Goal: Find contact information: Find contact information

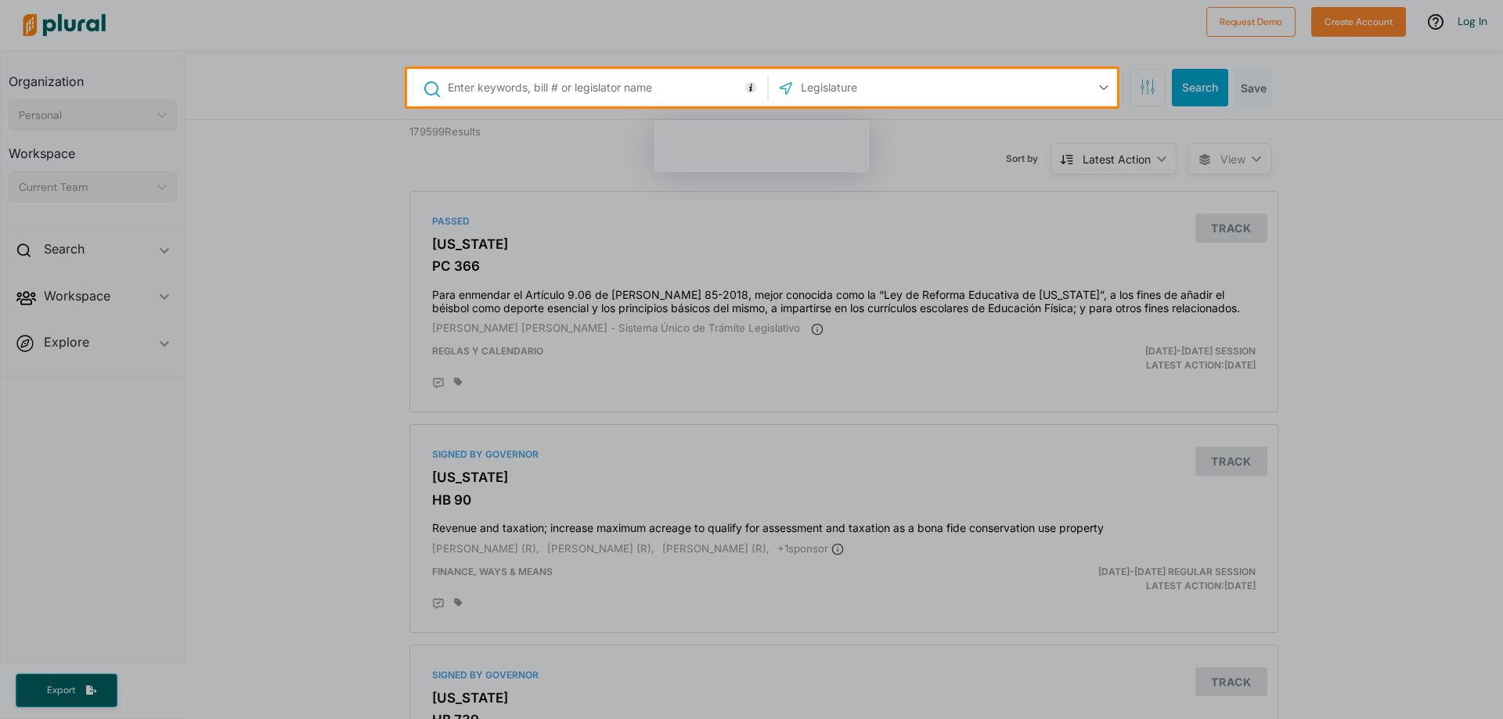
click at [815, 97] on input "text" at bounding box center [882, 88] width 167 height 30
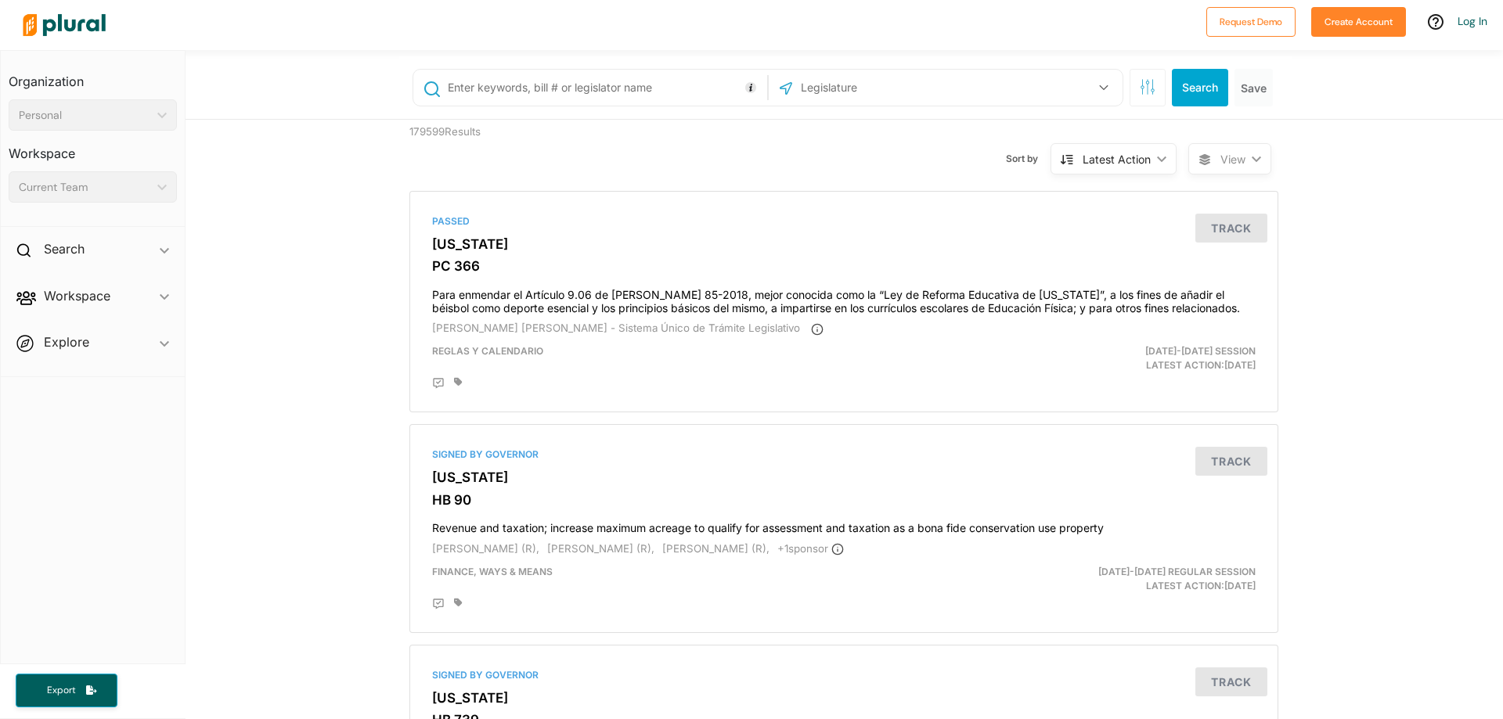
click at [648, 93] on input "text" at bounding box center [604, 88] width 317 height 30
click at [77, 194] on div "Current Team" at bounding box center [85, 187] width 132 height 16
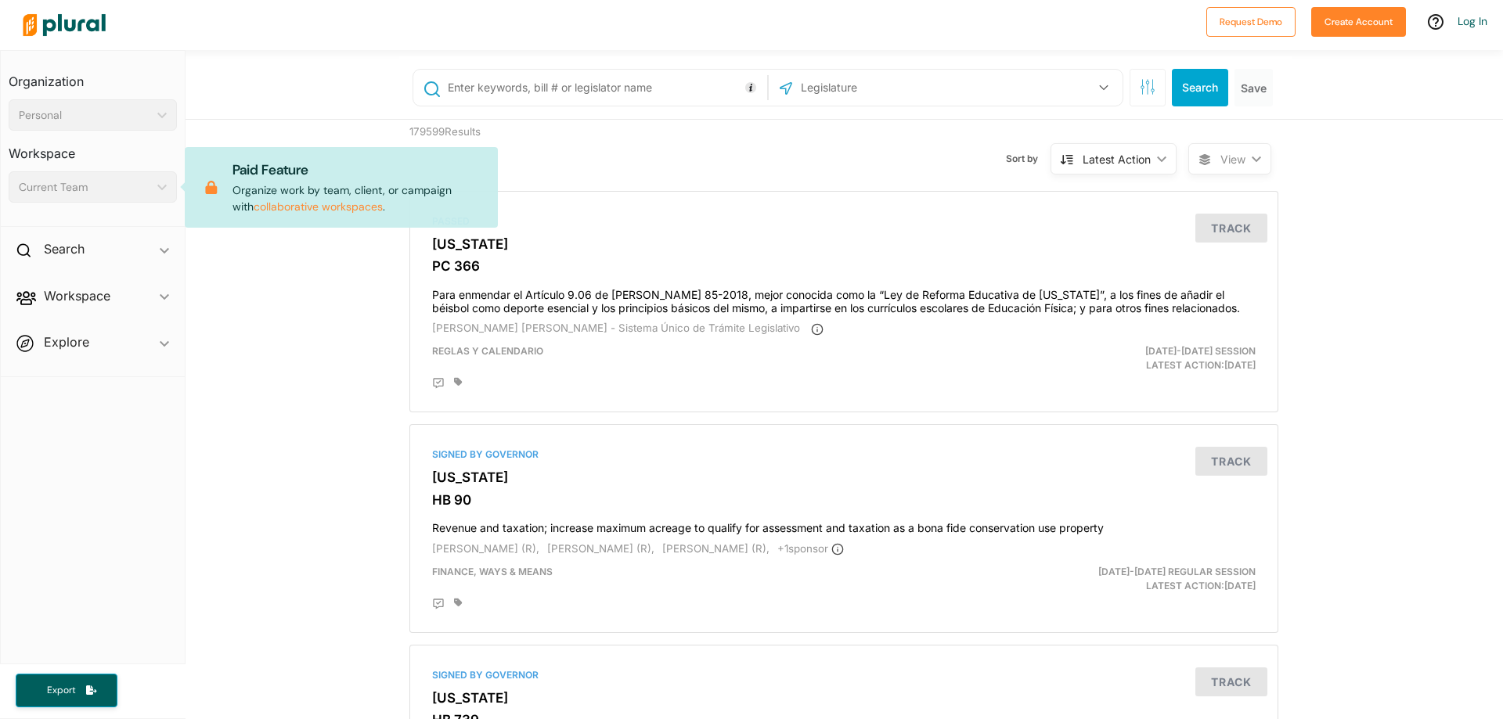
click at [77, 194] on div "Current Team" at bounding box center [85, 187] width 132 height 16
click at [86, 250] on div "Search ic_keyboard_arrow_down" at bounding box center [93, 252] width 184 height 42
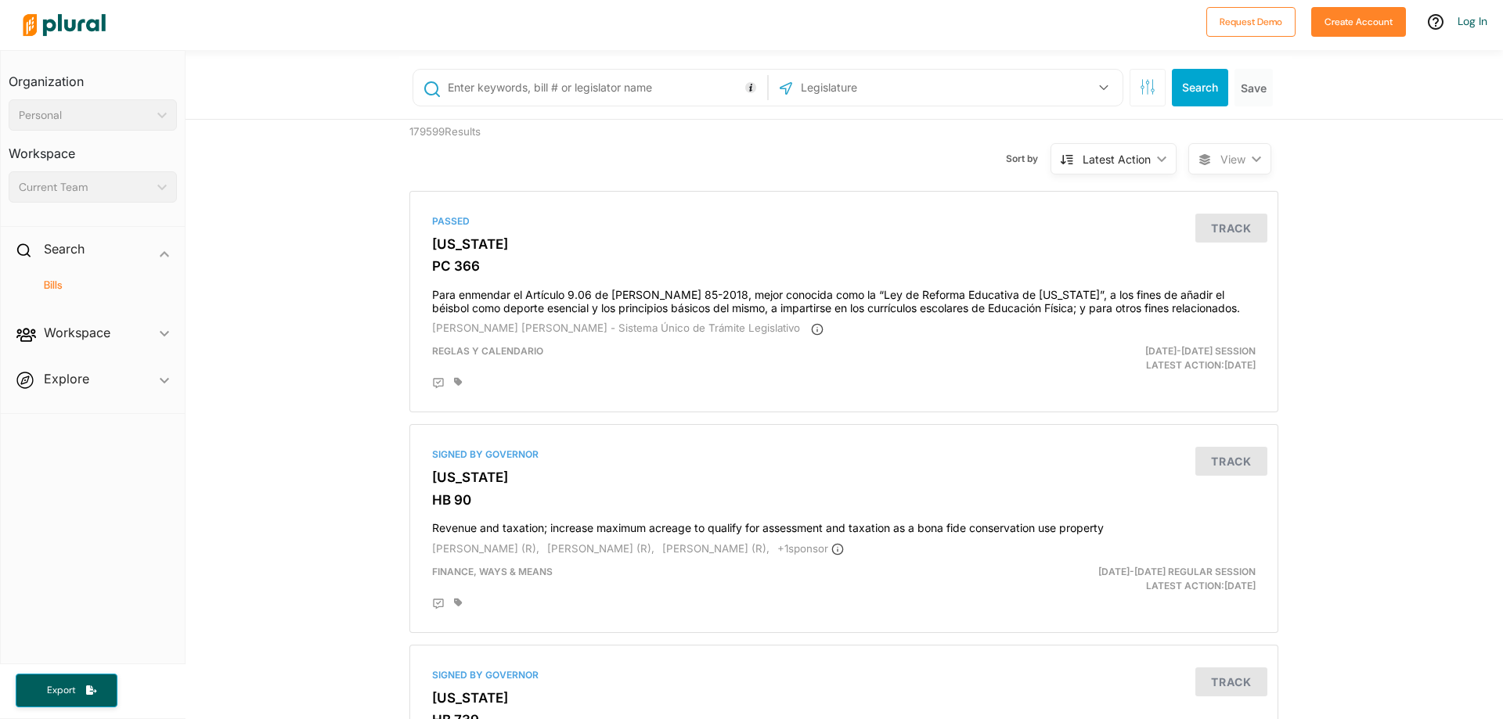
click at [97, 345] on span "Workspace ic_keyboard_arrow_down Members Bills Tags Saved Searches Activity" at bounding box center [93, 336] width 184 height 42
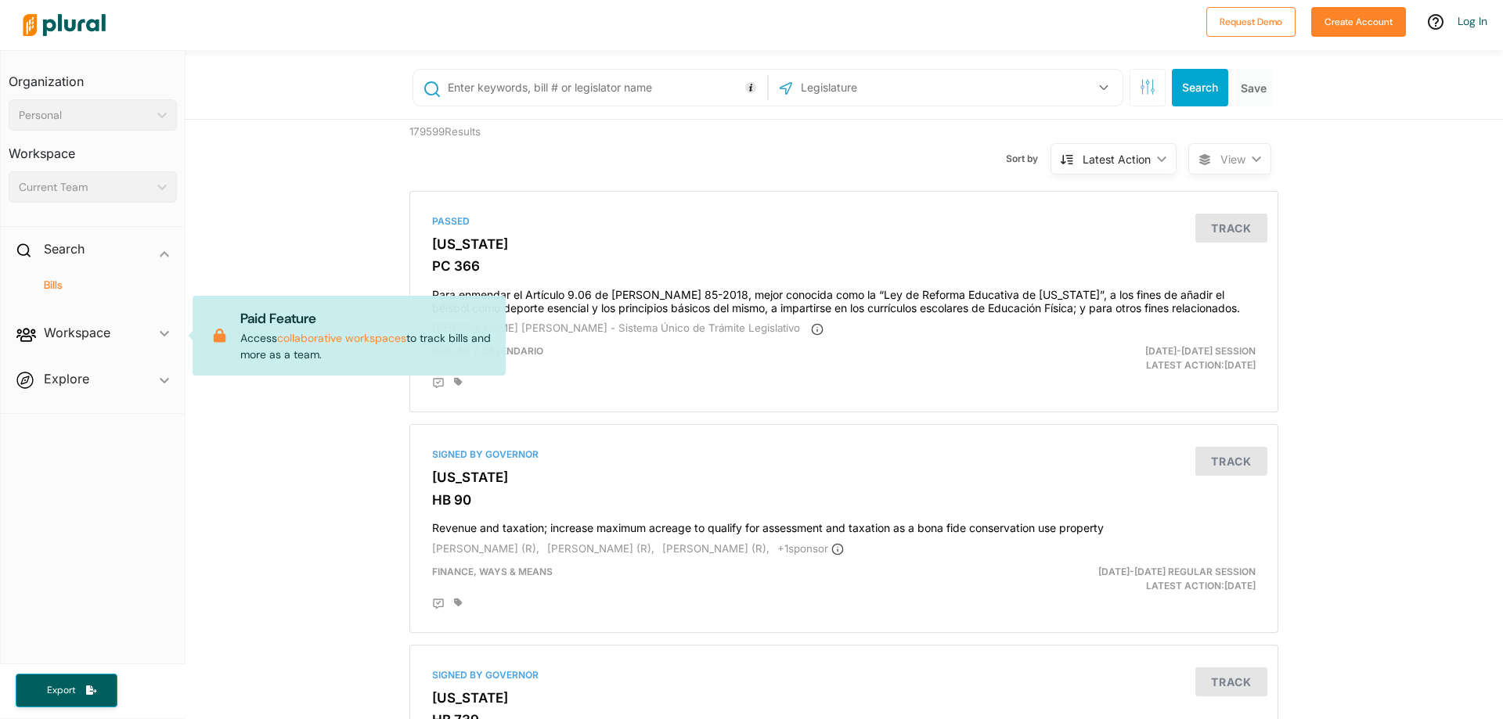
click at [93, 337] on span "Workspace ic_keyboard_arrow_down Members Bills Tags Saved Searches Activity Pai…" at bounding box center [93, 336] width 184 height 42
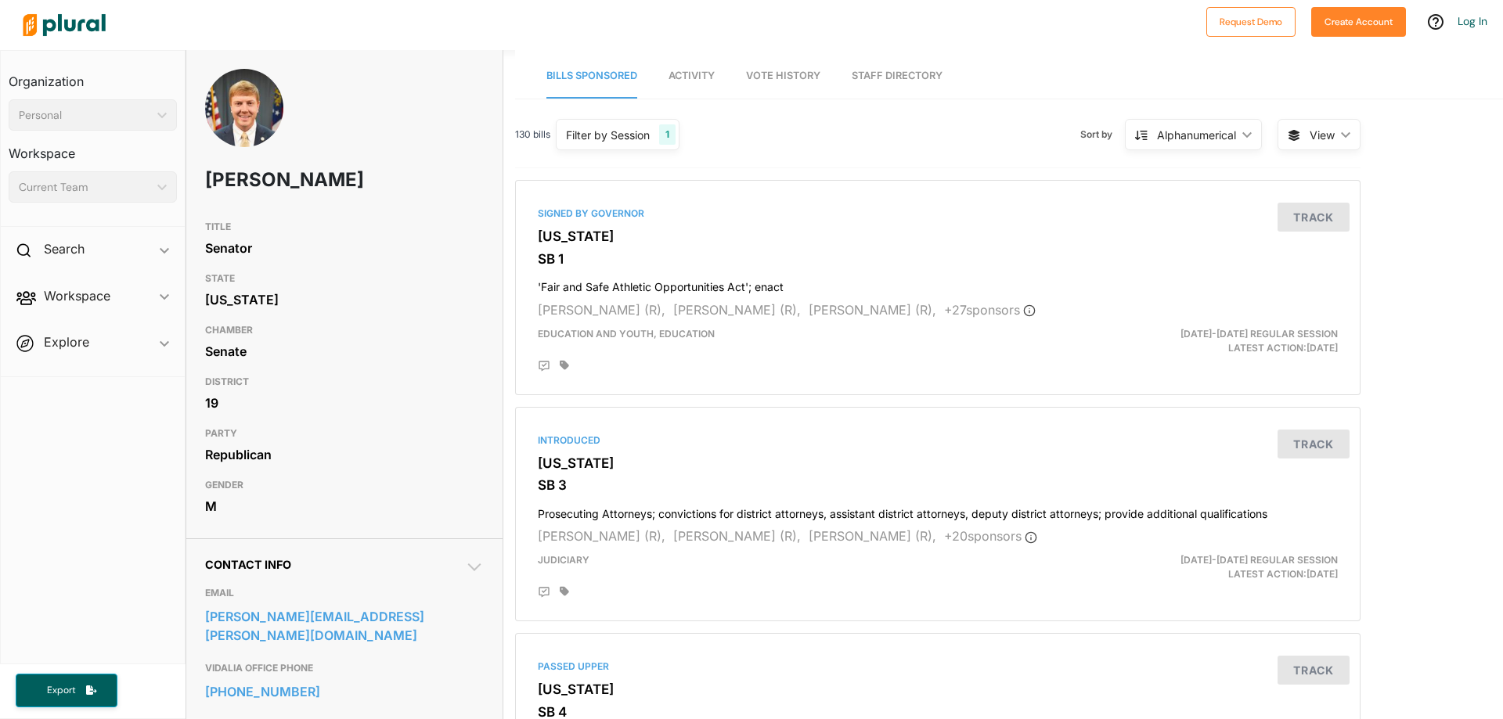
click at [319, 176] on h1 "Blake Tillery" at bounding box center [288, 180] width 167 height 47
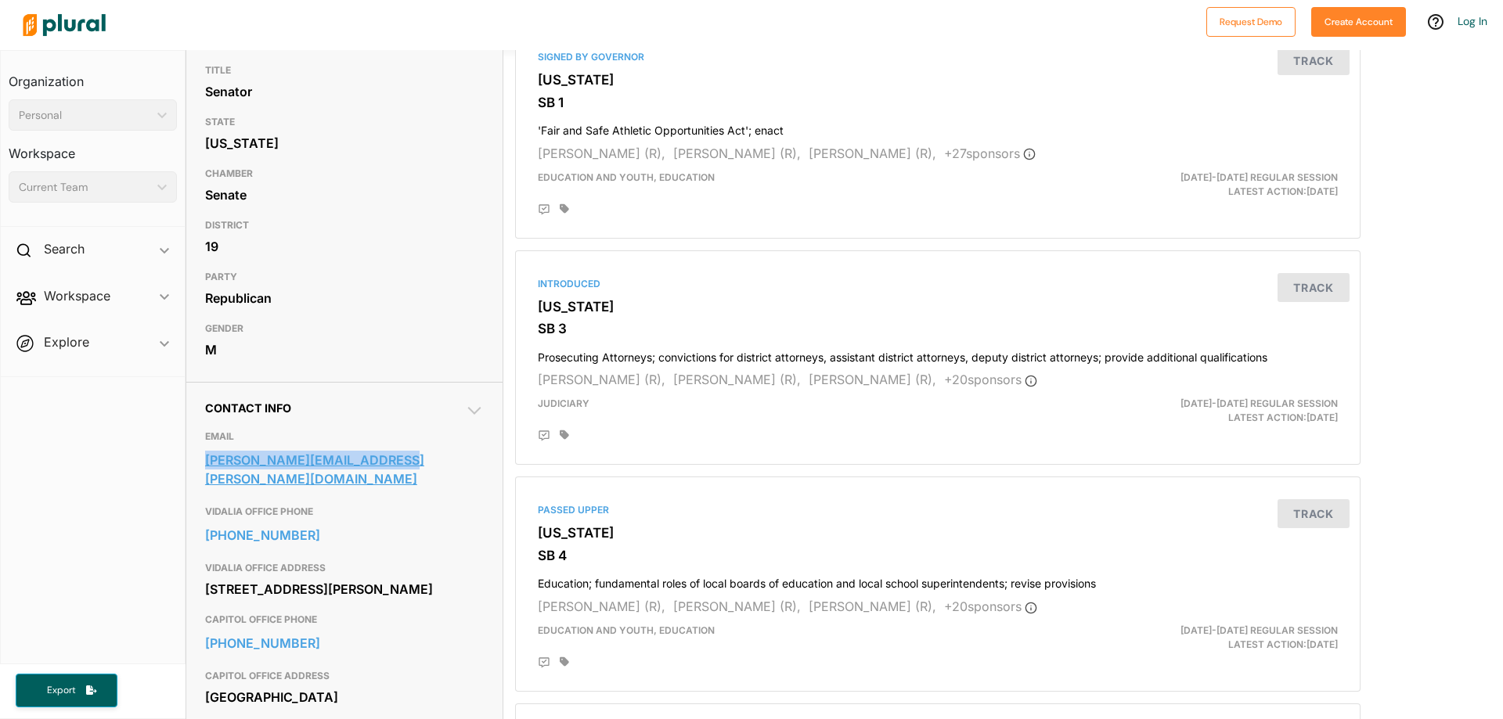
drag, startPoint x: 200, startPoint y: 459, endPoint x: 384, endPoint y: 461, distance: 183.9
click at [384, 461] on div "Contact Info EMAIL blake.tillery@senate.ga.gov VIDALIA OFFICE PHONE 912-537-303…" at bounding box center [344, 563] width 316 height 363
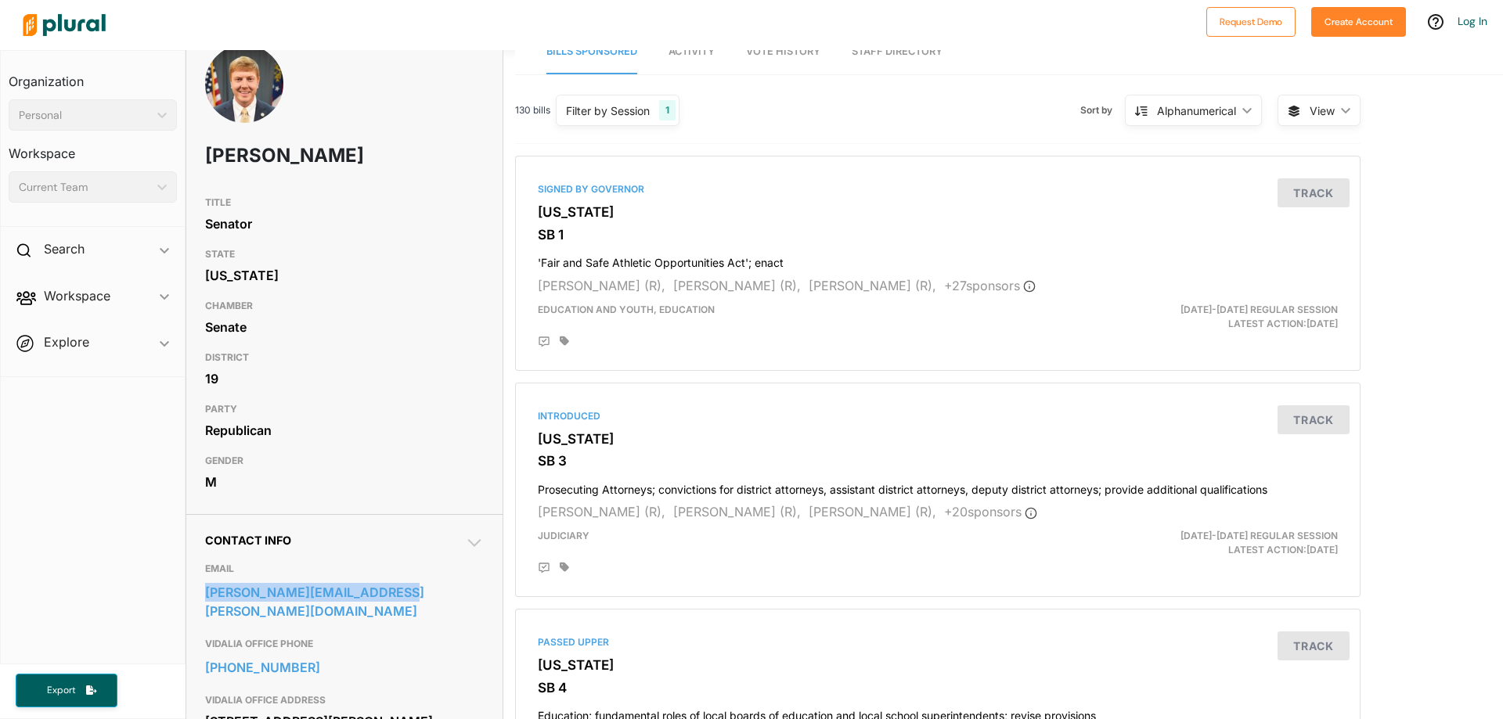
scroll to position [0, 0]
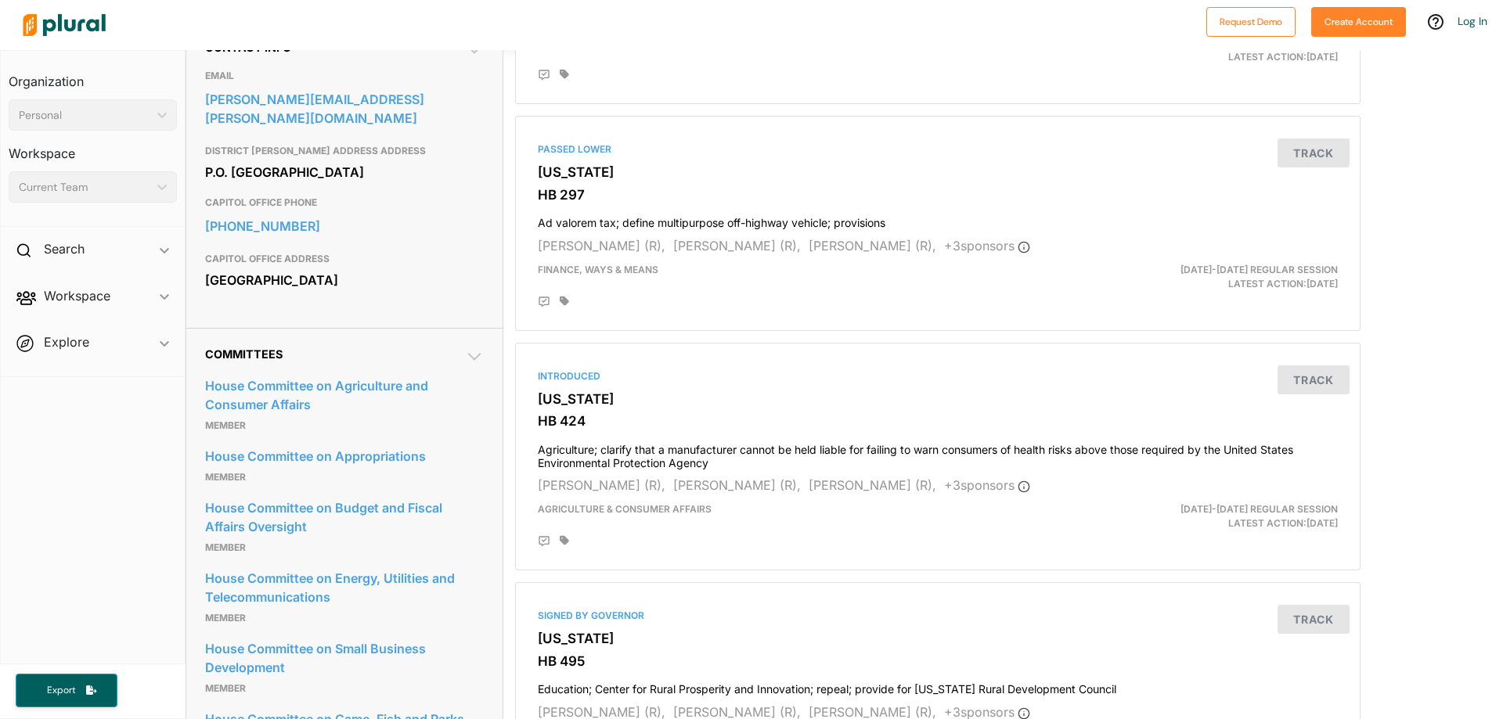
scroll to position [470, 0]
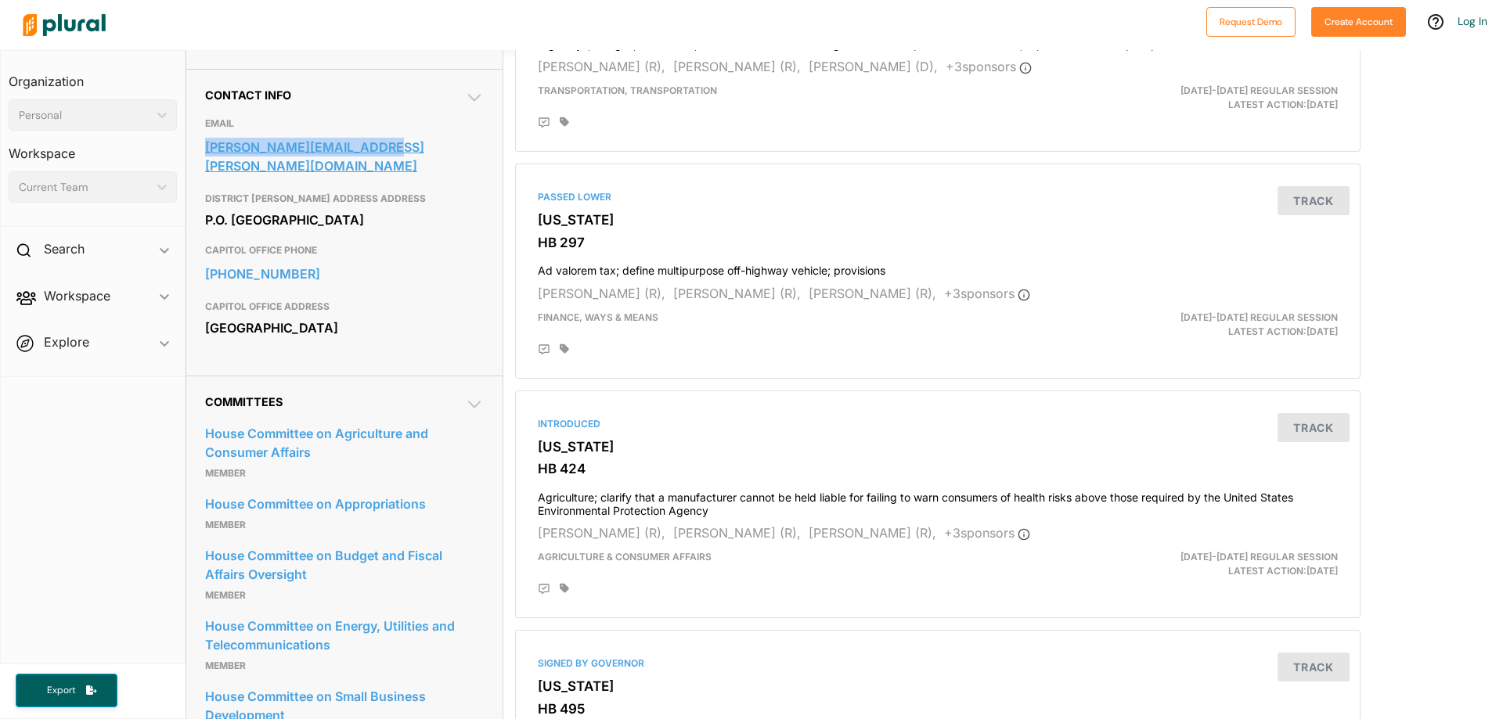
drag, startPoint x: 200, startPoint y: 146, endPoint x: 393, endPoint y: 152, distance: 192.6
click at [393, 152] on div "Contact Info EMAIL steven.meeks@house.ga.gov DISTRICT MAILING ADDRESS ADDRESS P…" at bounding box center [344, 222] width 316 height 307
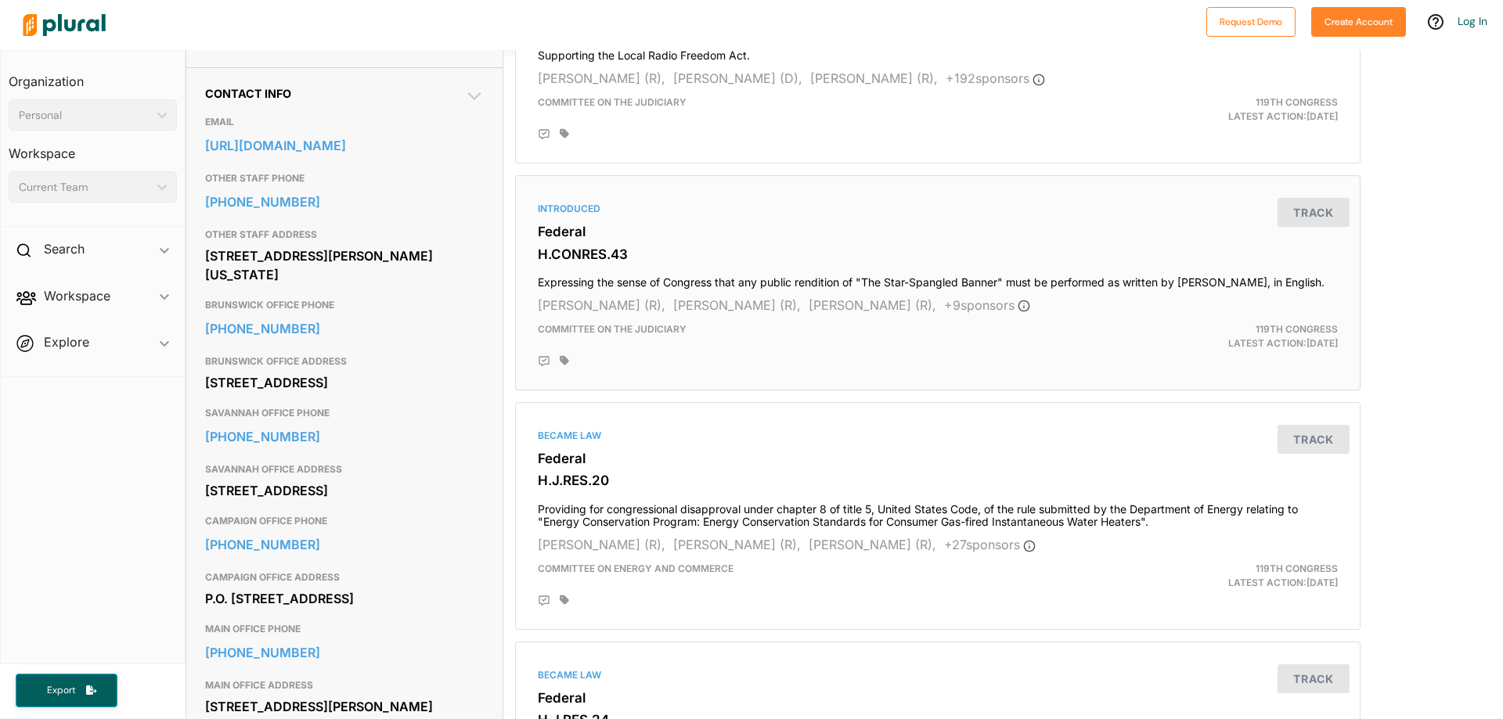
scroll to position [470, 0]
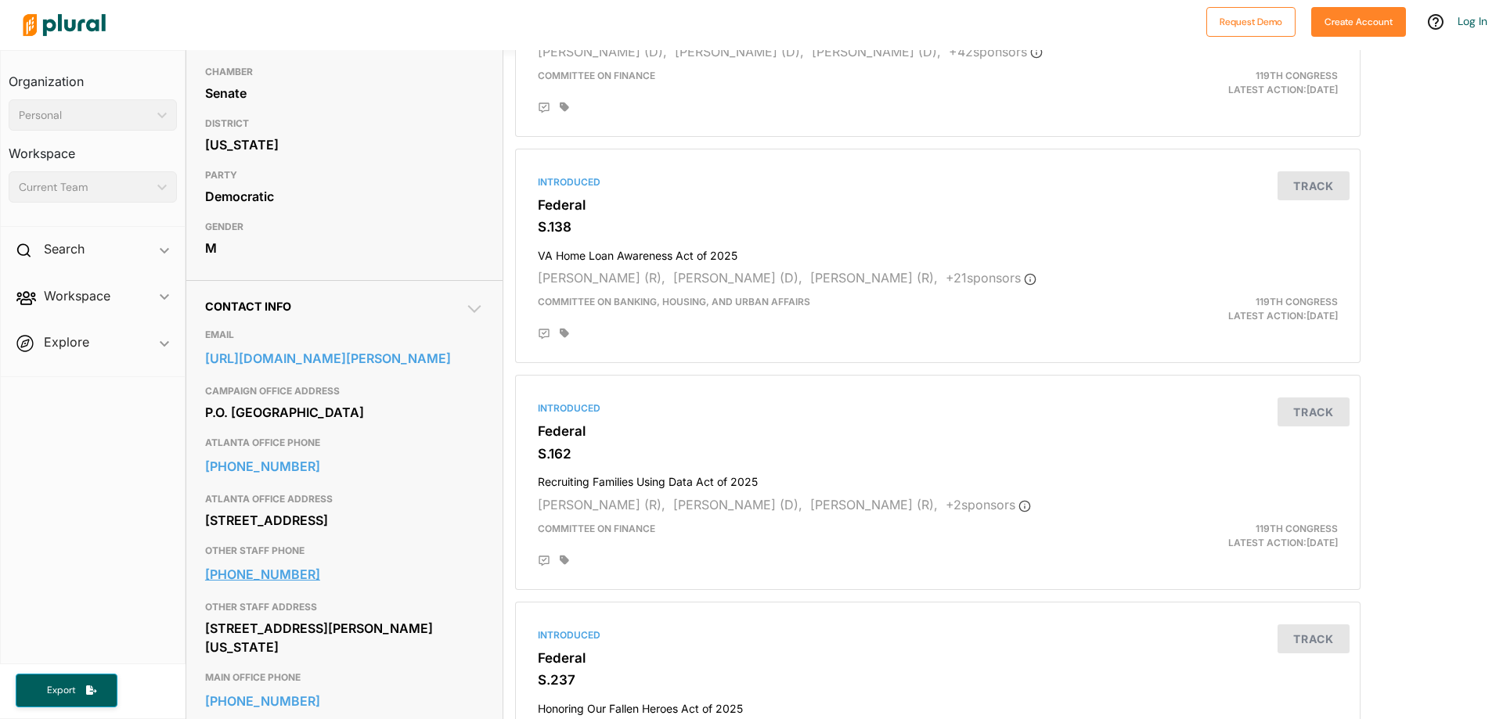
scroll to position [470, 0]
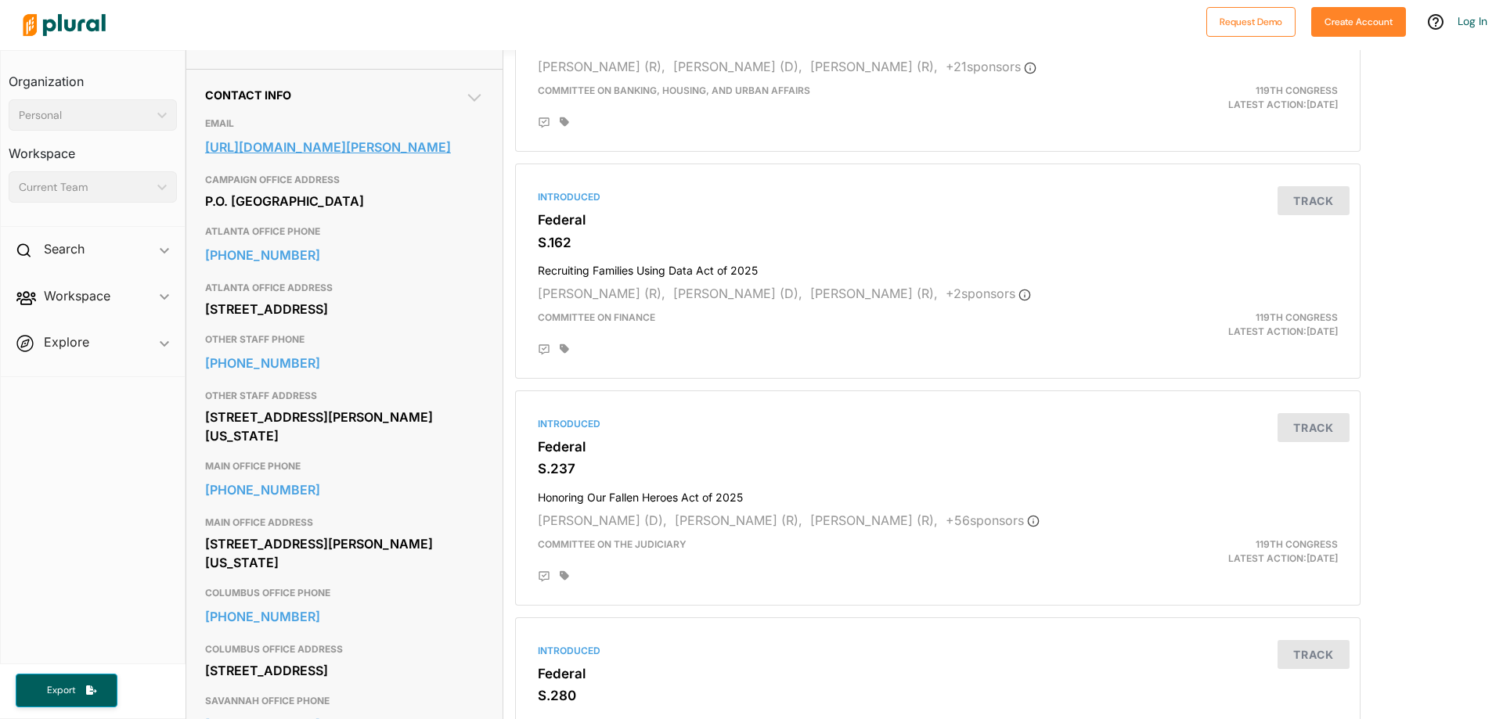
click at [348, 153] on link "[URL][DOMAIN_NAME][PERSON_NAME]" at bounding box center [344, 146] width 279 height 23
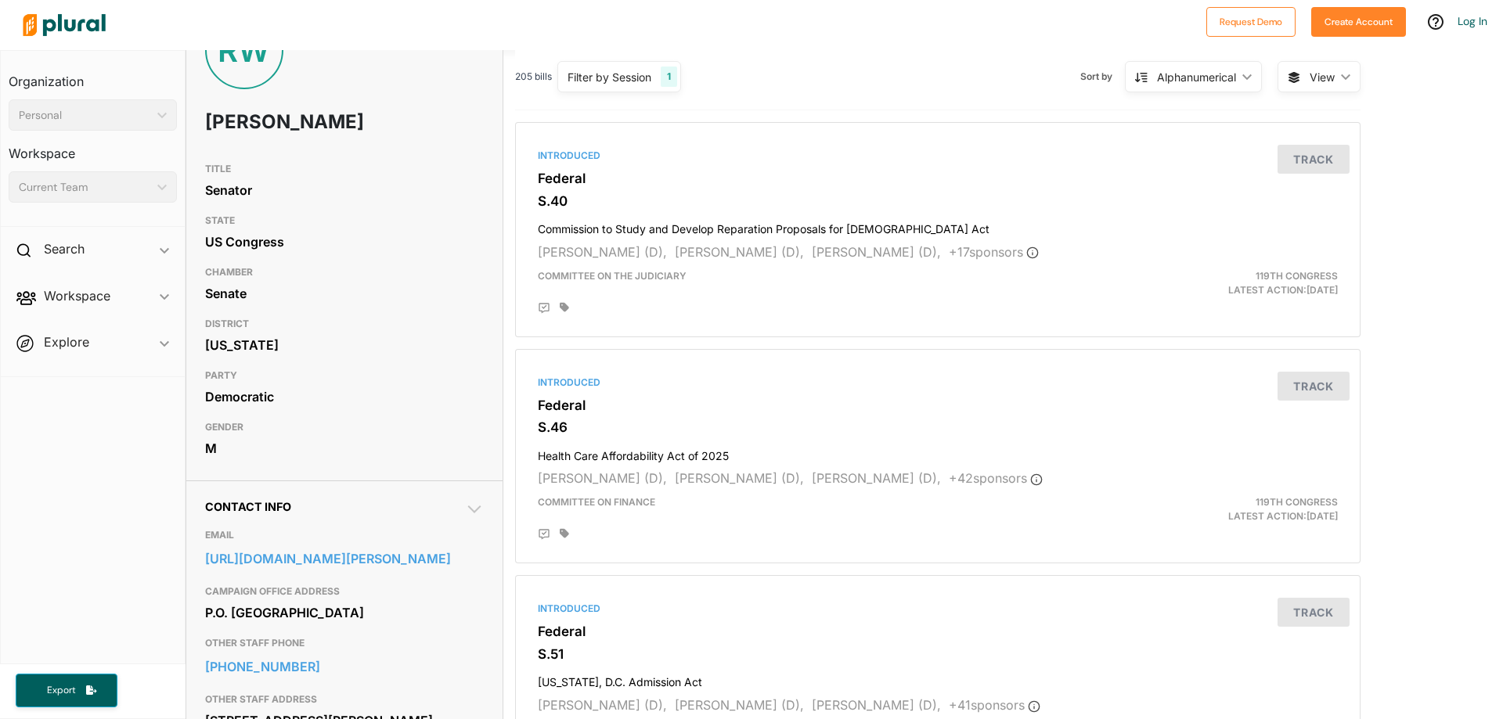
scroll to position [157, 0]
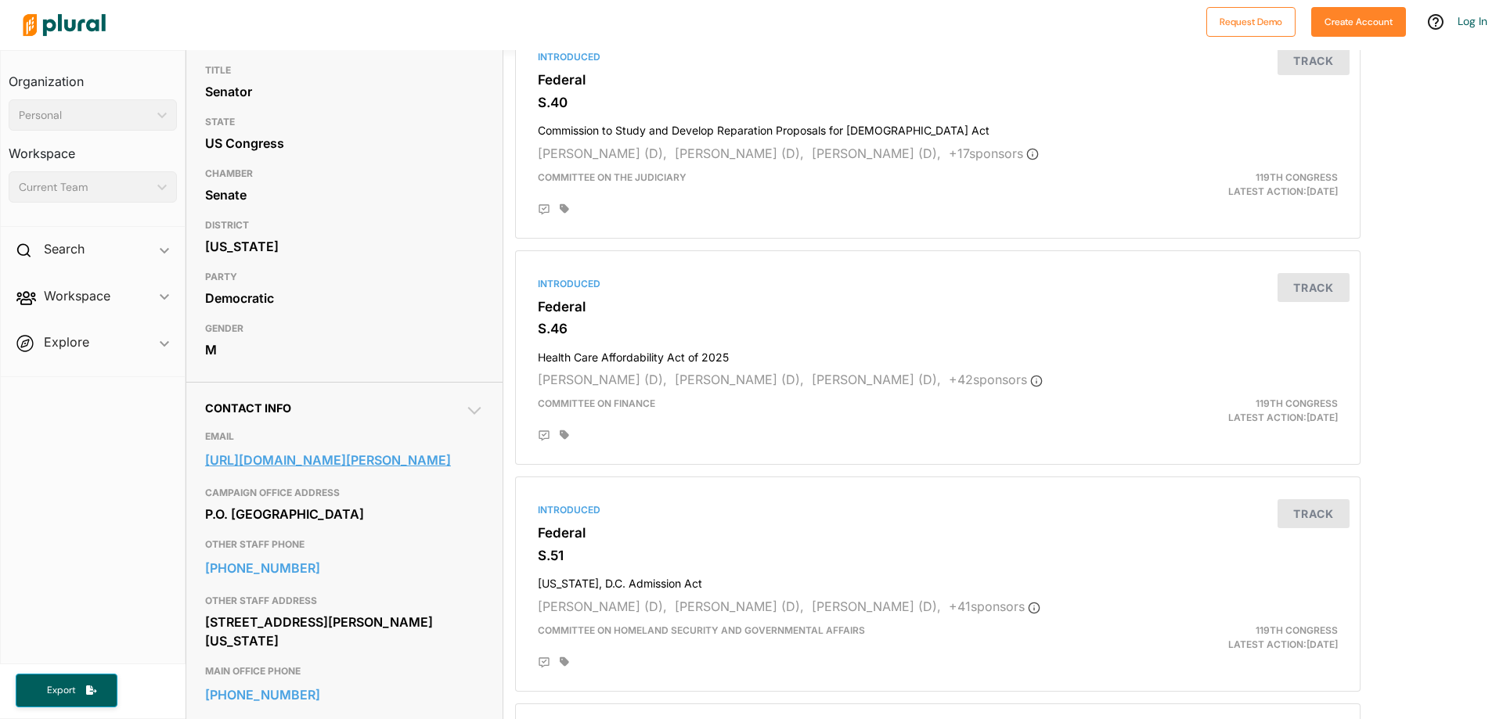
click at [265, 459] on link "[URL][DOMAIN_NAME][PERSON_NAME]" at bounding box center [344, 459] width 279 height 23
